Goal: Task Accomplishment & Management: Manage account settings

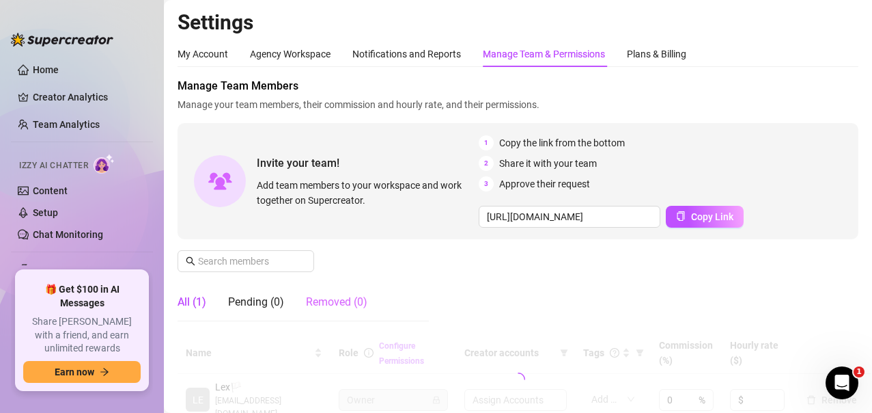
scroll to position [137, 0]
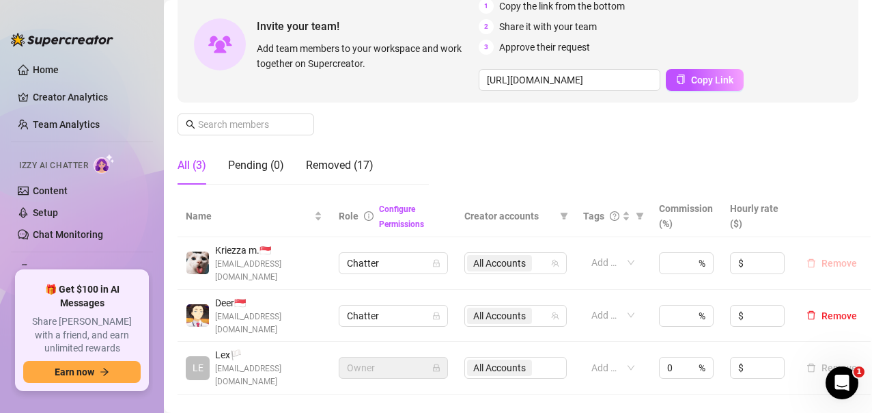
click at [825, 260] on span "Remove" at bounding box center [840, 262] width 36 height 11
click at [352, 178] on div "Removed (17)" at bounding box center [340, 165] width 68 height 38
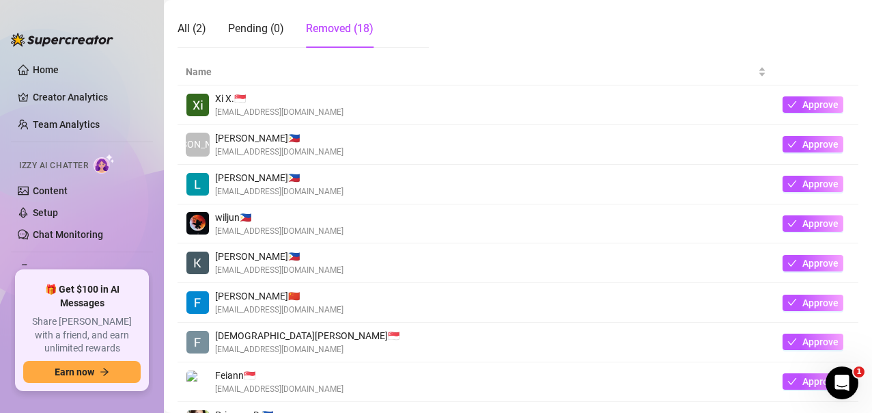
scroll to position [410, 0]
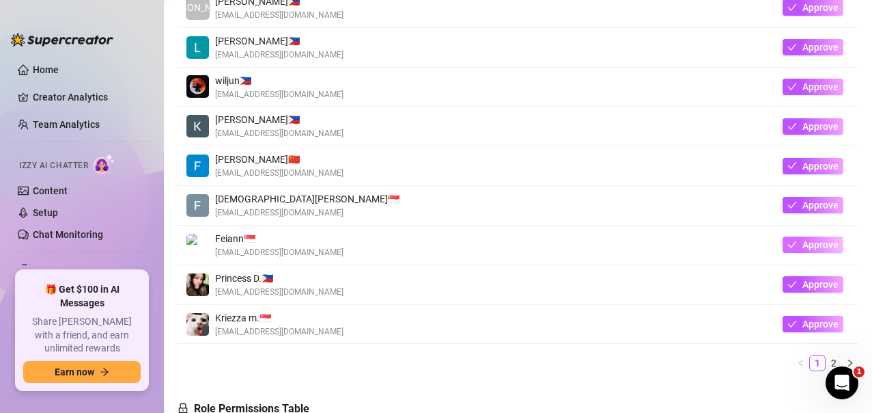
click at [804, 247] on span "Approve" at bounding box center [820, 244] width 36 height 11
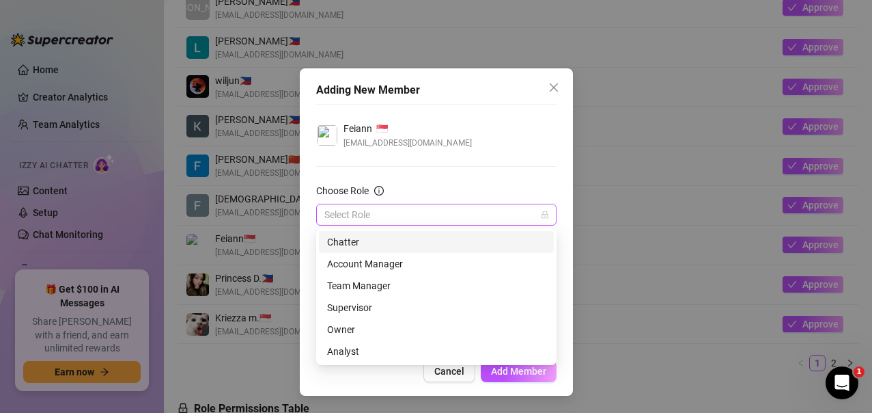
click at [542, 209] on span at bounding box center [436, 214] width 224 height 20
click at [382, 236] on div "Chatter" at bounding box center [436, 241] width 219 height 15
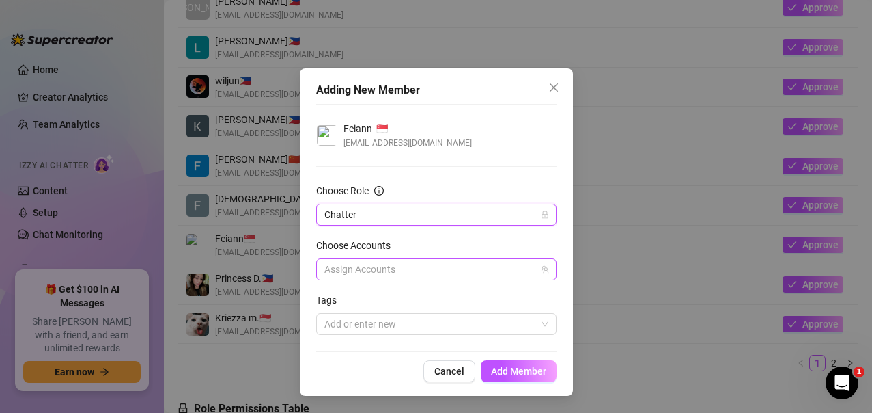
click at [534, 274] on div at bounding box center [429, 269] width 221 height 19
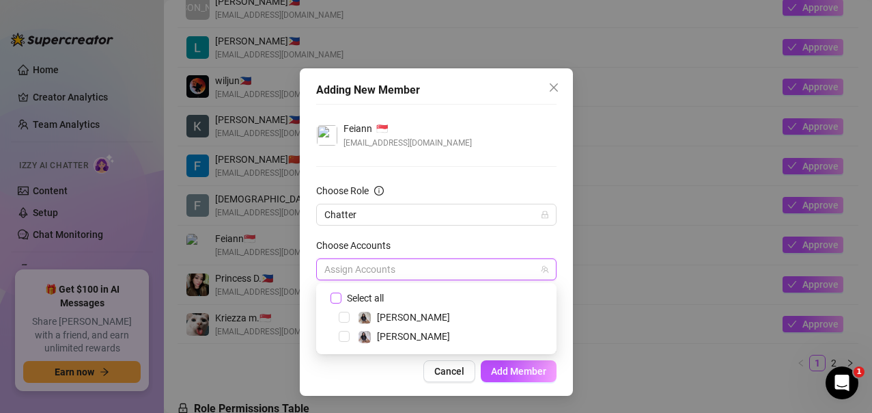
click at [339, 297] on input "Select all" at bounding box center [336, 297] width 10 height 10
checkbox input "true"
click at [518, 369] on span "Add Member" at bounding box center [518, 370] width 55 height 11
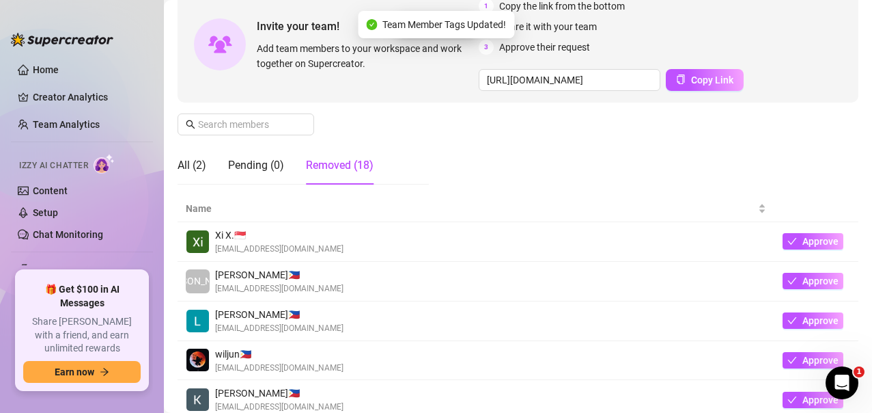
scroll to position [68, 0]
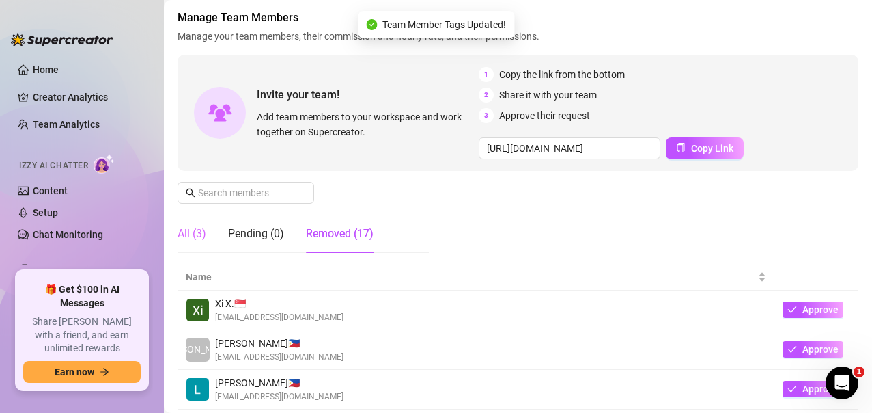
click at [197, 224] on div "All (3)" at bounding box center [192, 233] width 29 height 38
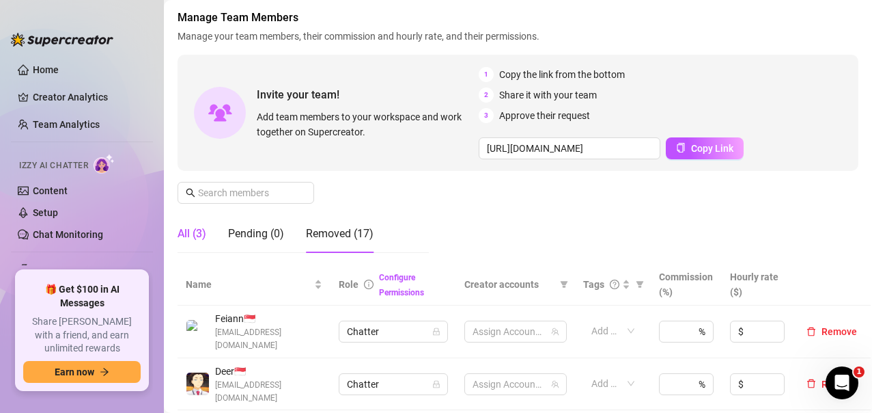
click at [197, 232] on div "All (3)" at bounding box center [192, 233] width 29 height 16
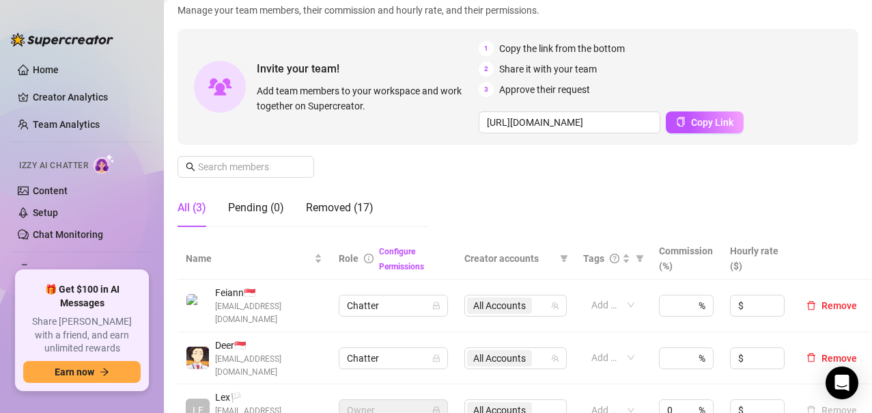
scroll to position [163, 0]
